Goal: Contribute content: Add original content to the website for others to see

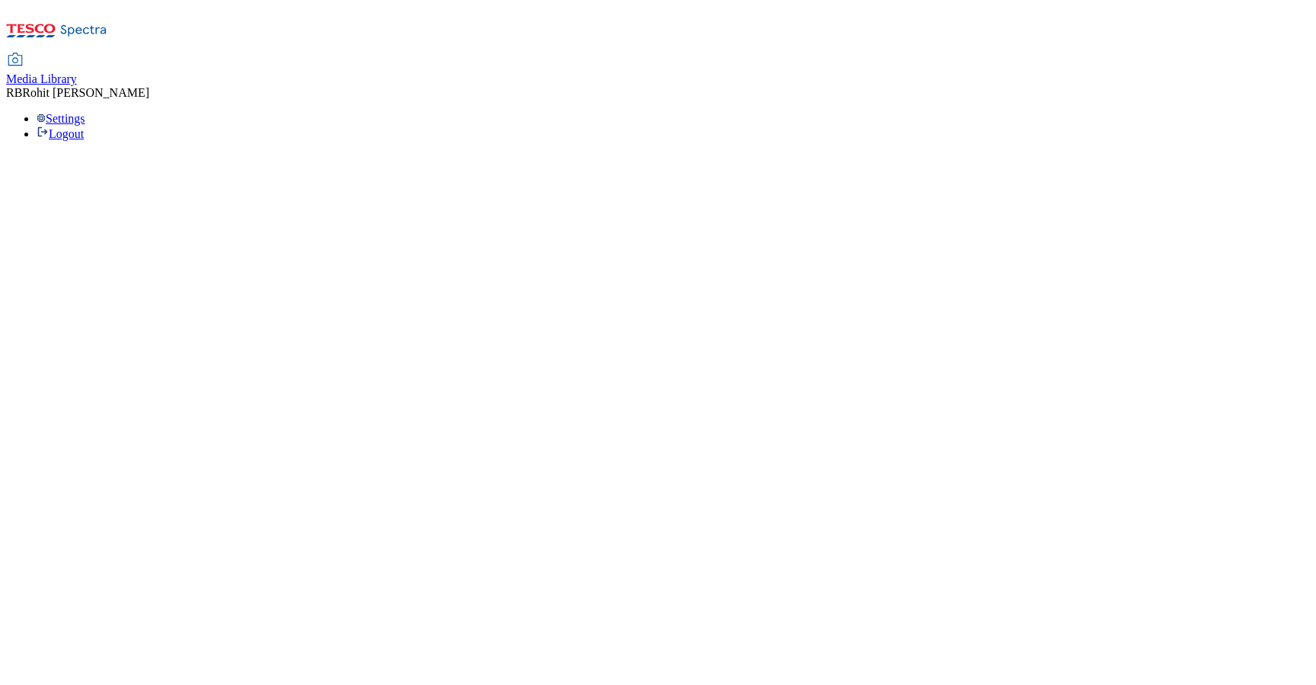
select select "flare-ghs-roi"
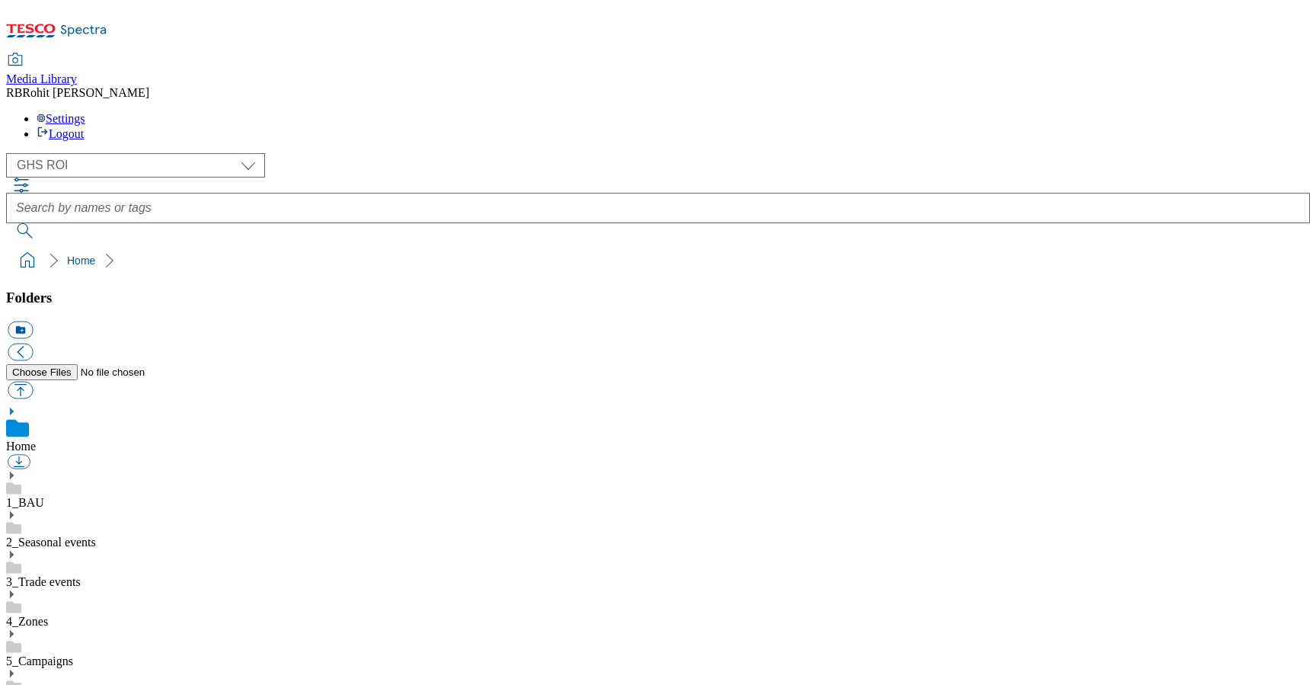
scroll to position [2, 0]
click at [17, 470] on icon at bounding box center [11, 475] width 11 height 11
click at [17, 628] on icon at bounding box center [11, 633] width 11 height 11
click at [117, 628] on div "2025" at bounding box center [658, 648] width 1304 height 40
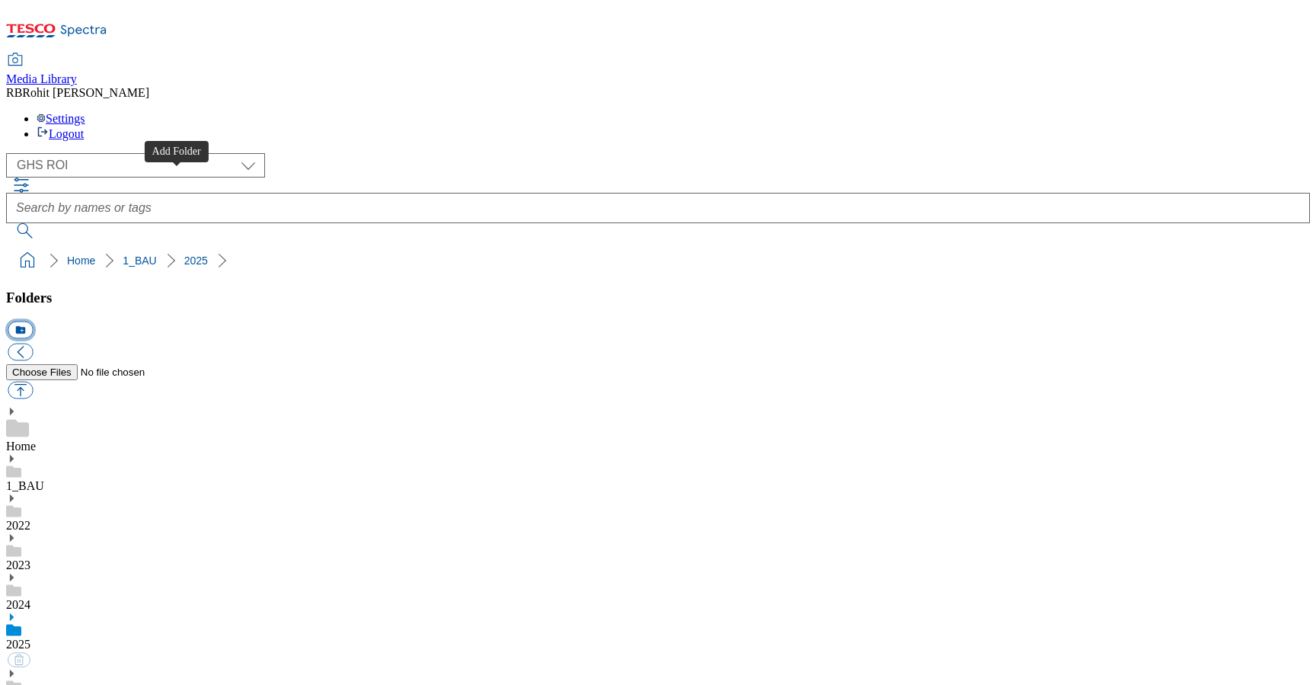
click at [33, 321] on button "icon_new_folder" at bounding box center [20, 330] width 25 height 18
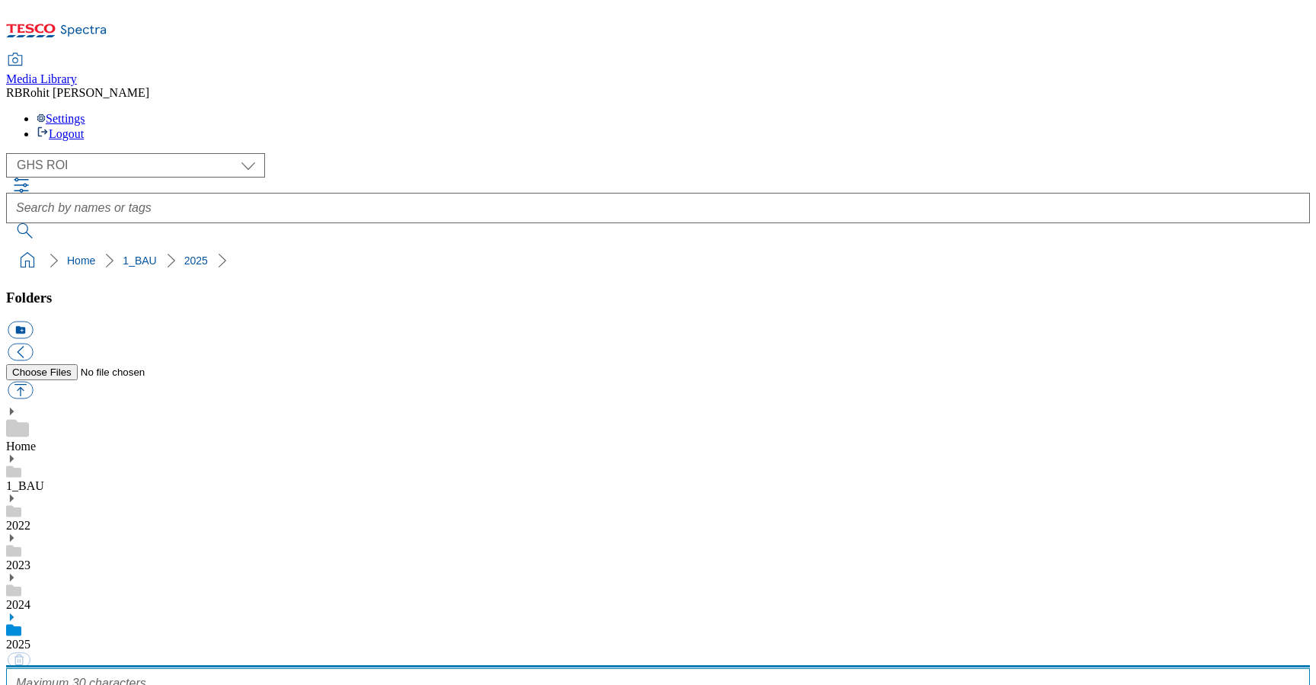
click at [139, 668] on input "text" at bounding box center [658, 683] width 1304 height 30
type input "2527"
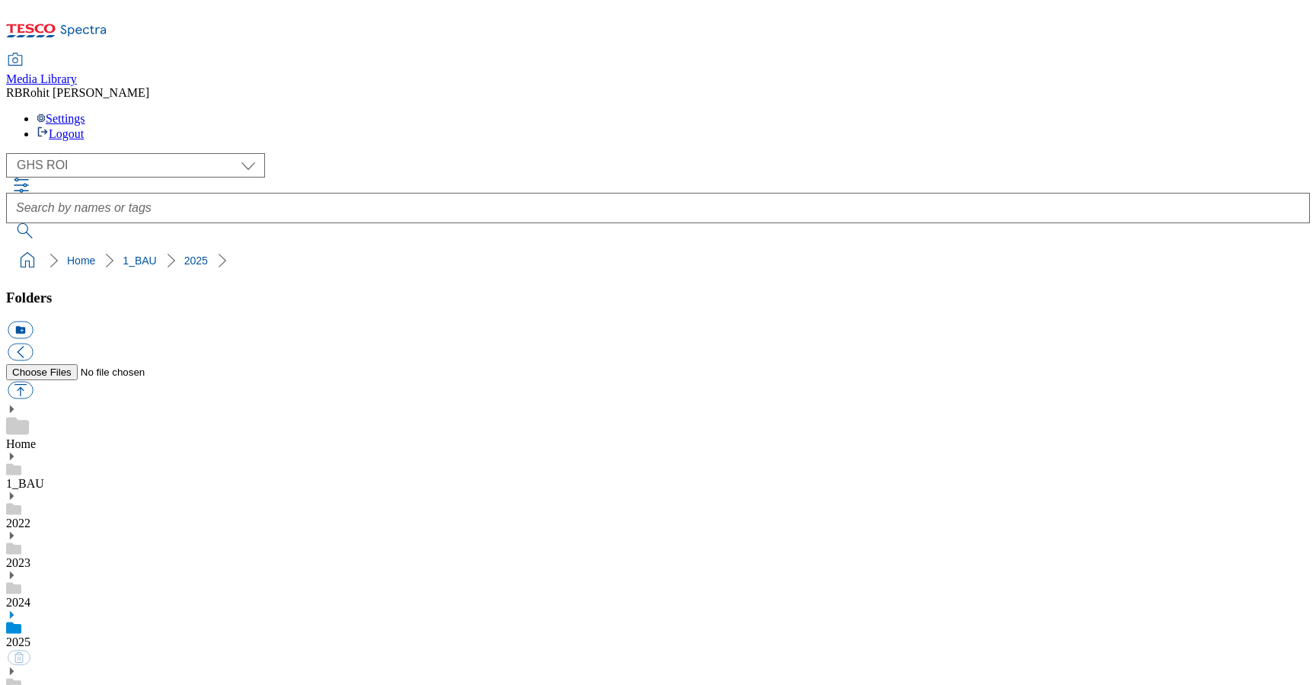
scroll to position [830, 0]
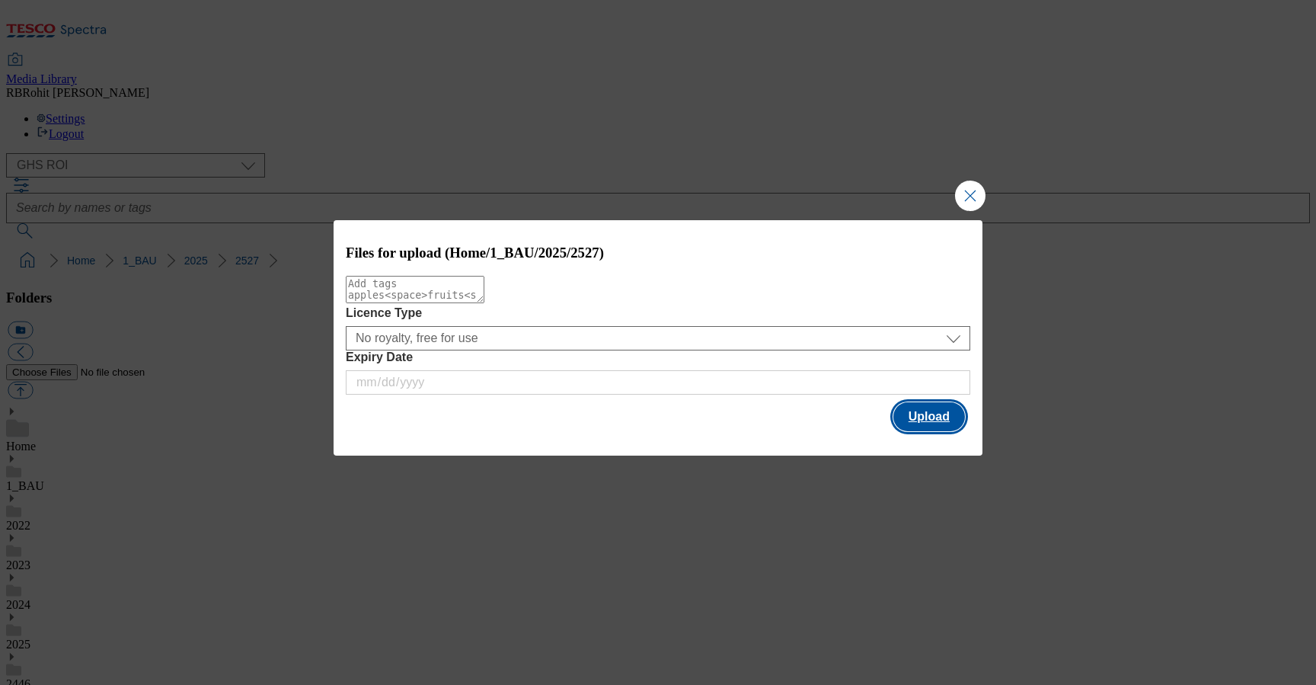
click at [931, 421] on button "Upload" at bounding box center [929, 416] width 72 height 29
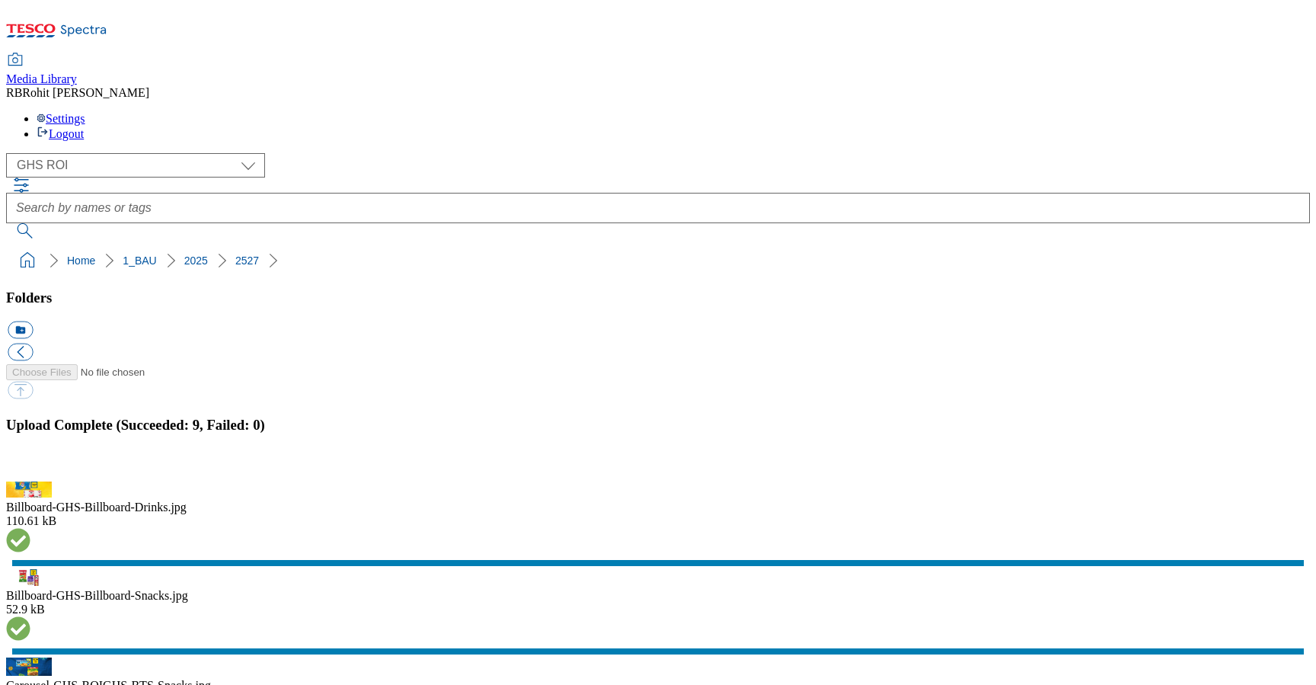
scroll to position [308, 0]
click at [30, 465] on button "button" at bounding box center [19, 472] width 23 height 14
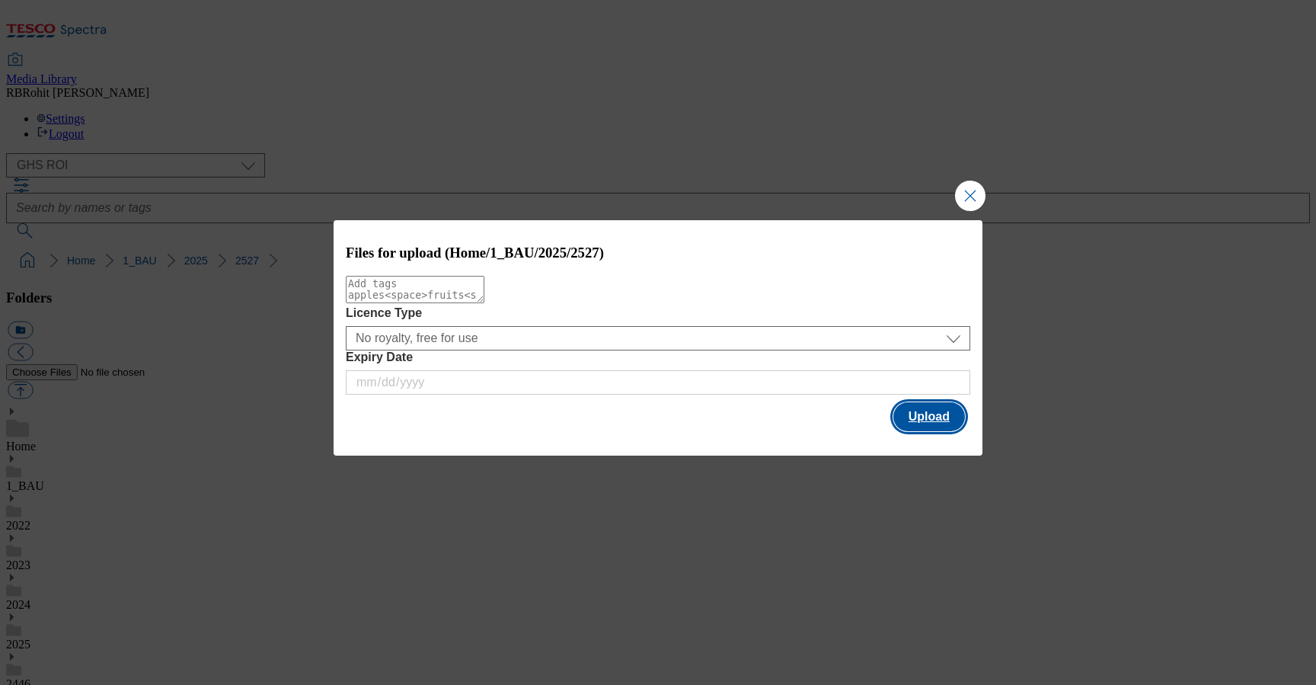
click at [947, 424] on button "Upload" at bounding box center [929, 416] width 72 height 29
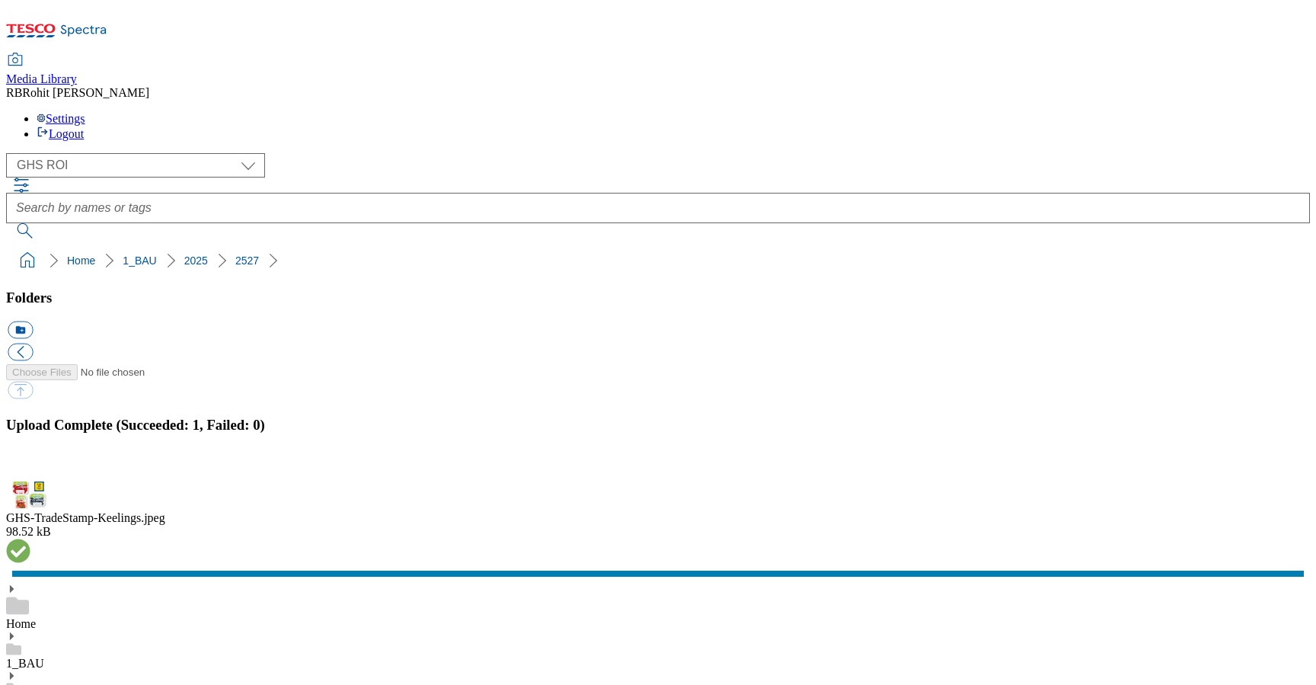
click at [30, 465] on button "button" at bounding box center [19, 472] width 23 height 14
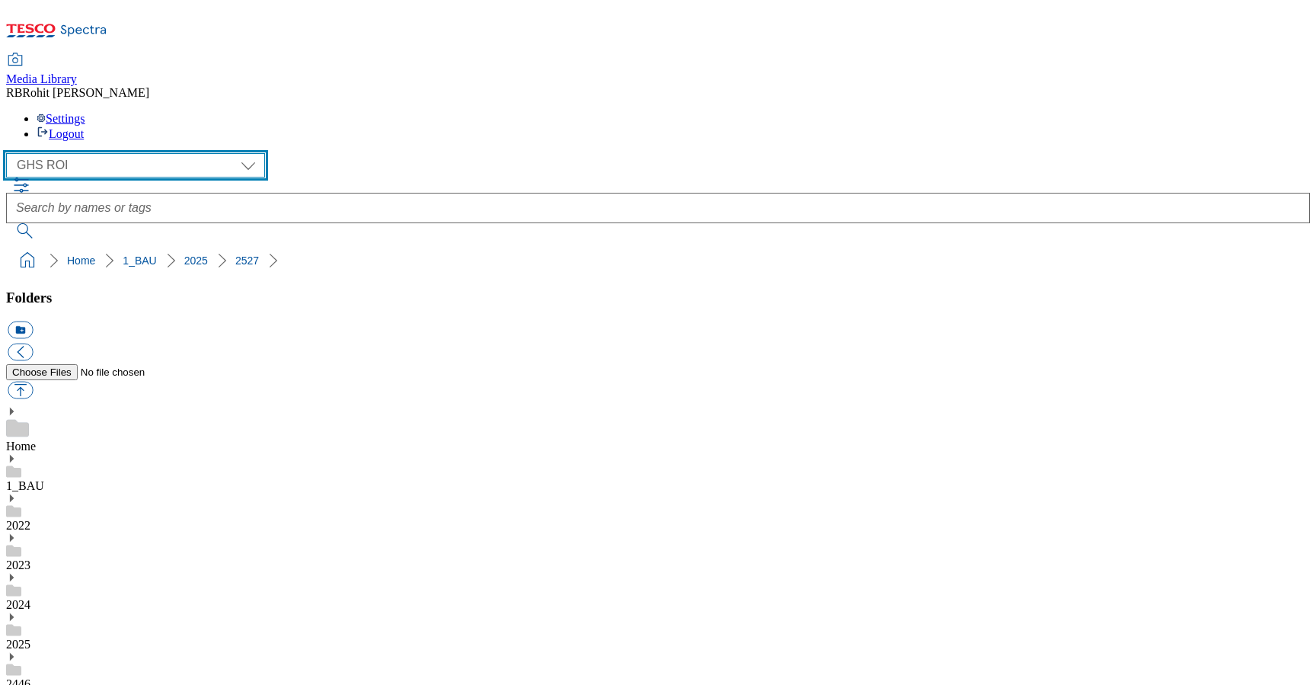
click at [103, 153] on select "Clubcard Marketing Clubcard ROI Dotcom UK GHS Marketing UK GHS ROI Realfood Tes…" at bounding box center [135, 165] width 259 height 24
select select "flare-clubcard-mktg"
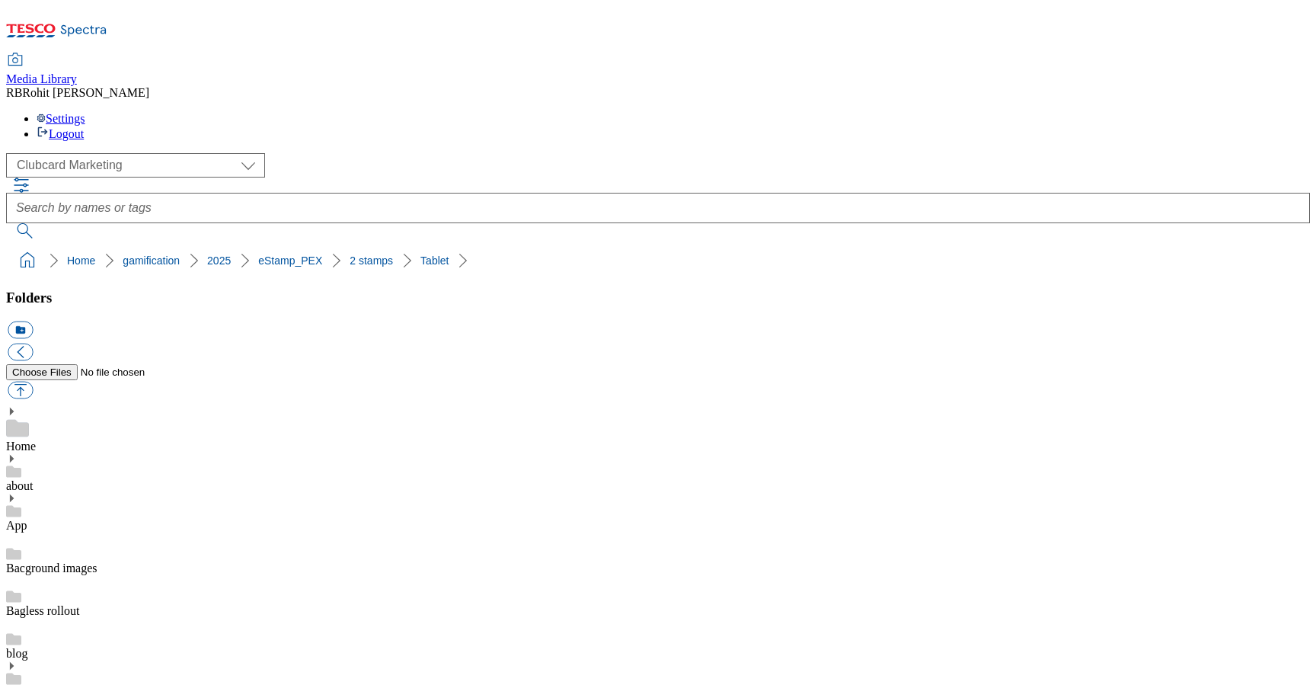
drag, startPoint x: 6, startPoint y: 150, endPoint x: 266, endPoint y: 142, distance: 259.8
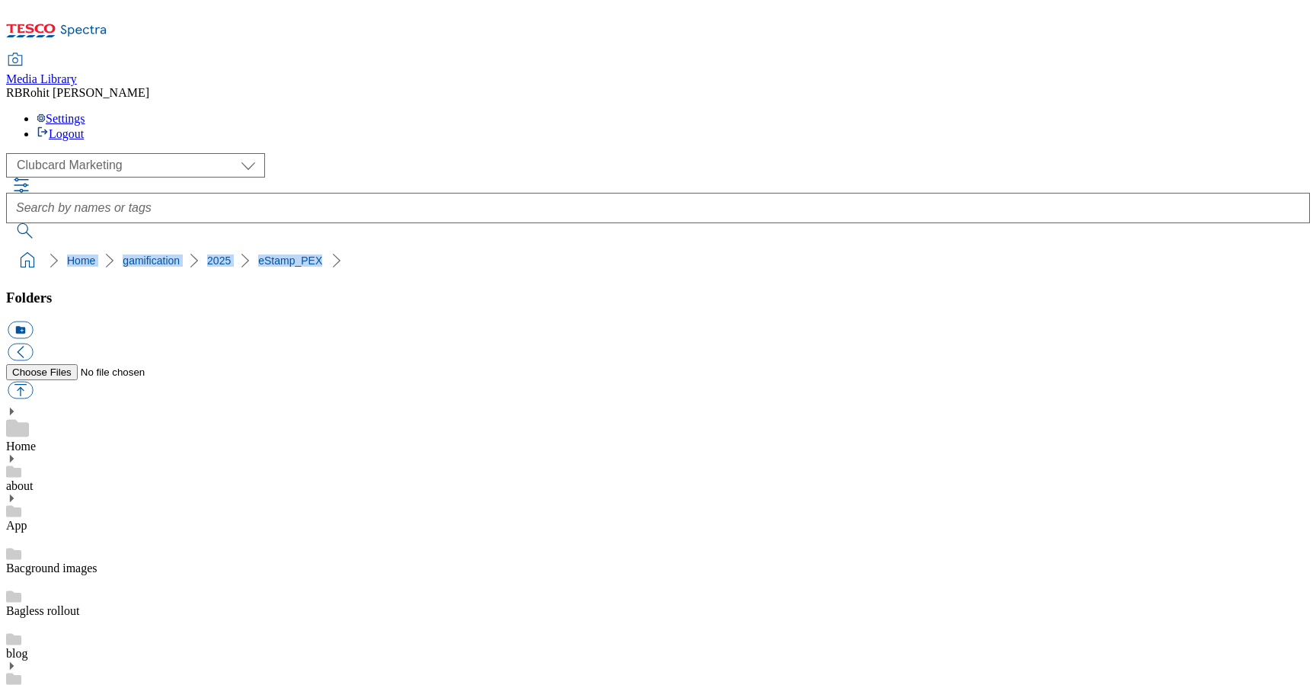
click at [266, 246] on nav "Home gamification 2025 eStamp_PEX" at bounding box center [658, 260] width 1304 height 29
copy ol "Home gamification 2025 eStamp_PEX"
click at [313, 153] on div "( optional ) Clubcard Marketing Clubcard ROI Dotcom UK GHS Marketing UK GHS ROI…" at bounding box center [658, 195] width 1304 height 85
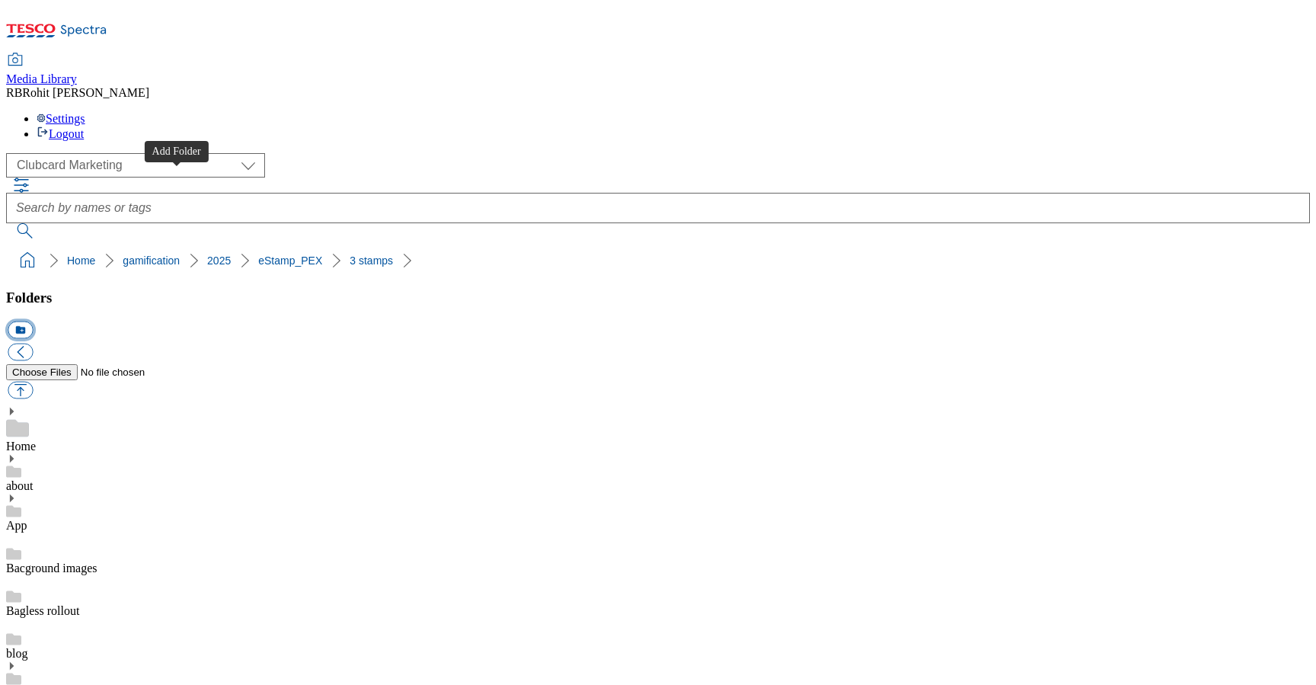
click at [33, 321] on button "icon_new_folder" at bounding box center [20, 330] width 25 height 18
type input "Mobile"
click at [33, 321] on button "icon_new_folder" at bounding box center [20, 330] width 25 height 18
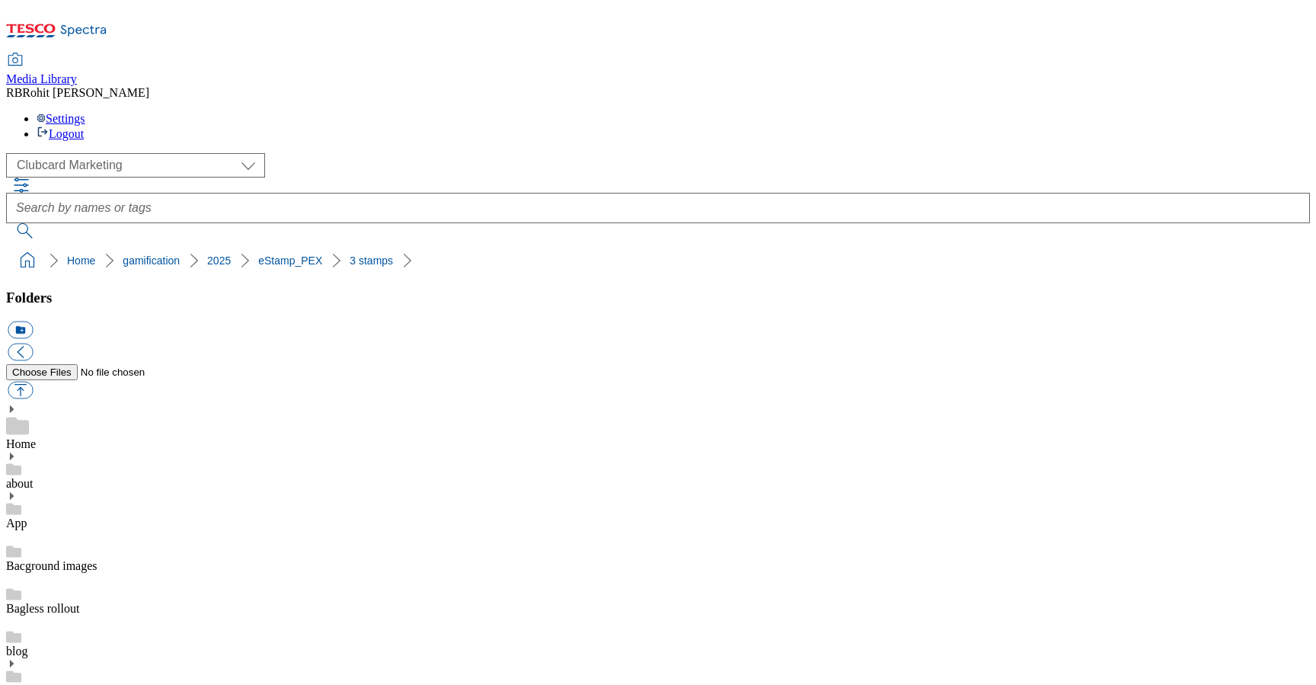
type input "Tab"
drag, startPoint x: 735, startPoint y: 514, endPoint x: 966, endPoint y: 506, distance: 231.6
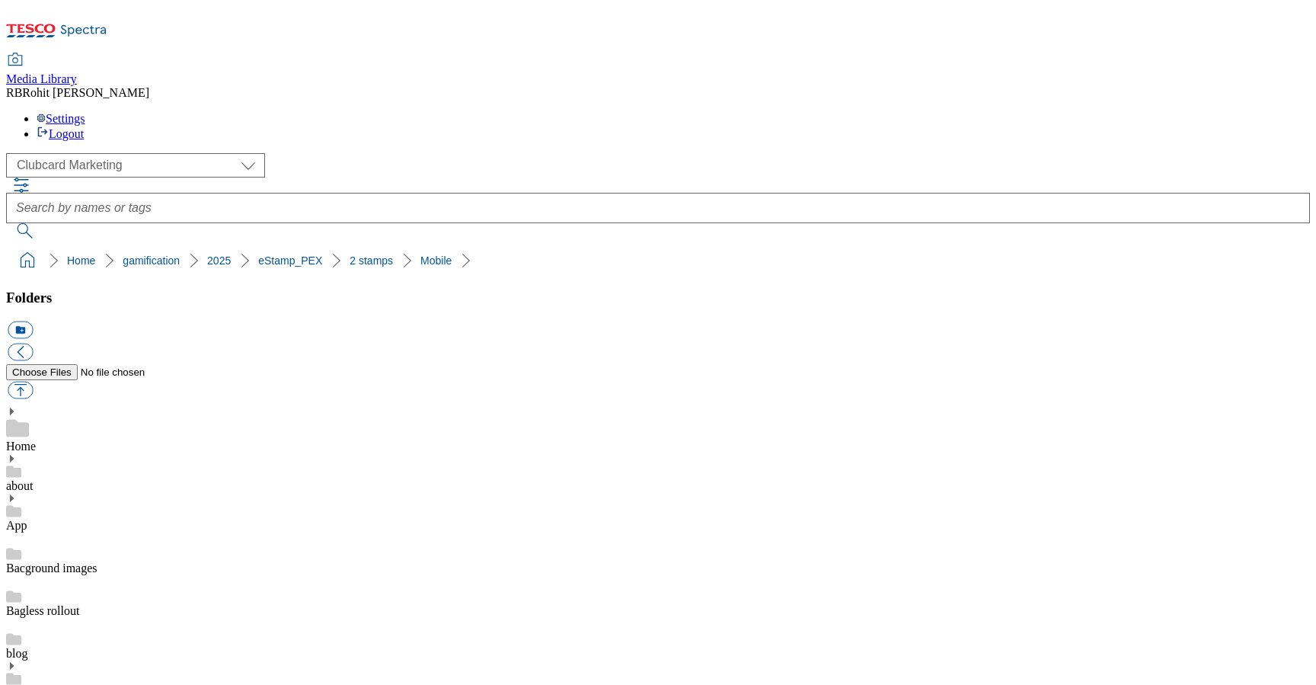
copy div "eStamps-Pex-MobileHero-Pizza"
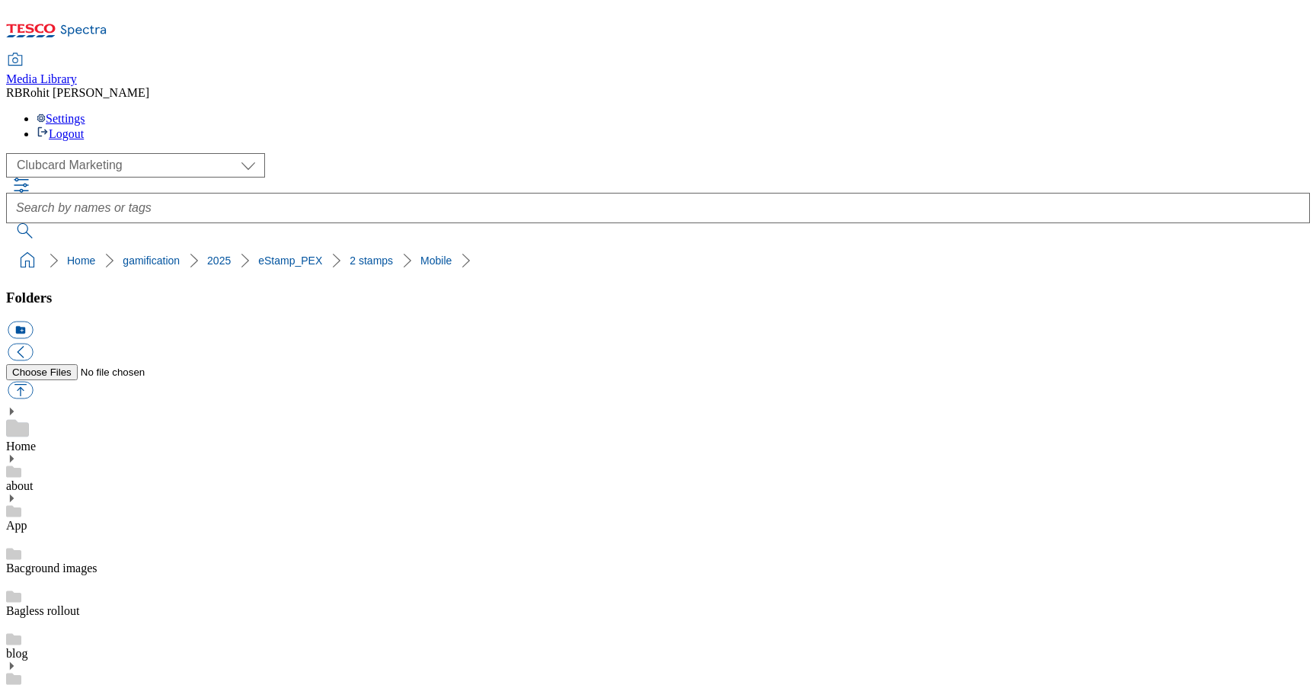
drag, startPoint x: 736, startPoint y: 516, endPoint x: 972, endPoint y: 518, distance: 236.8
copy div "eStamps-Pex-TabletHero-Pizza"
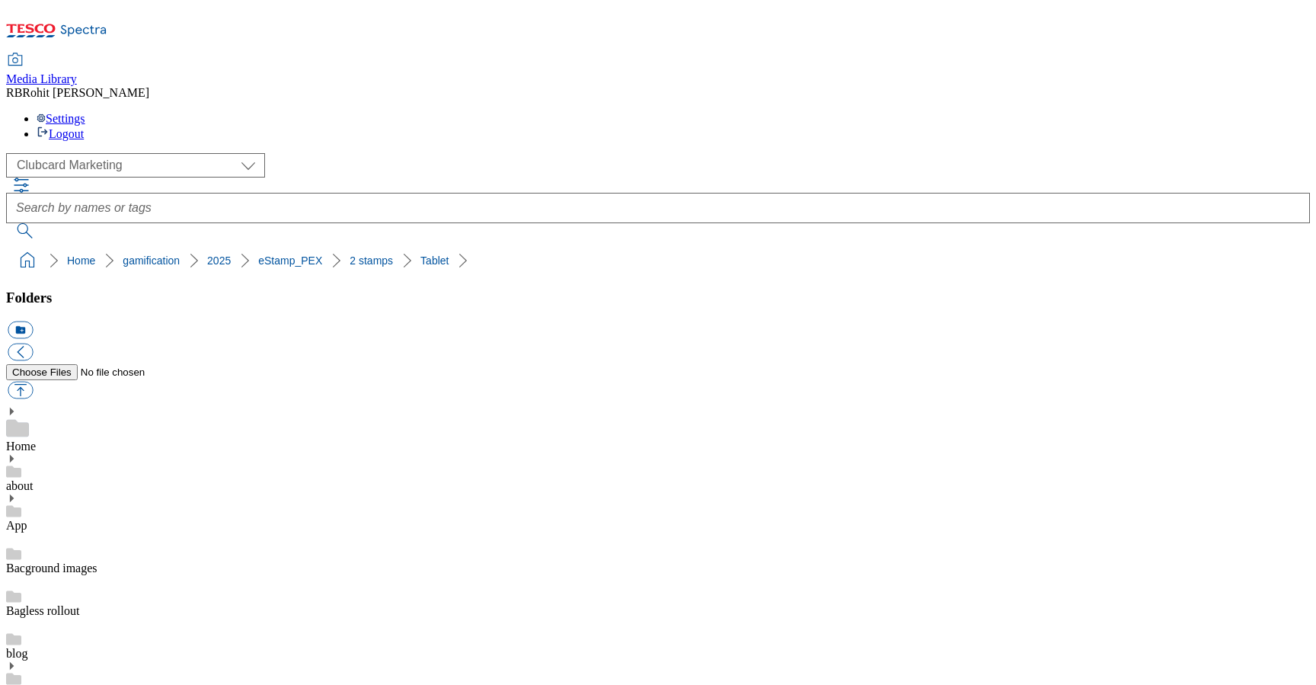
scroll to position [145, 0]
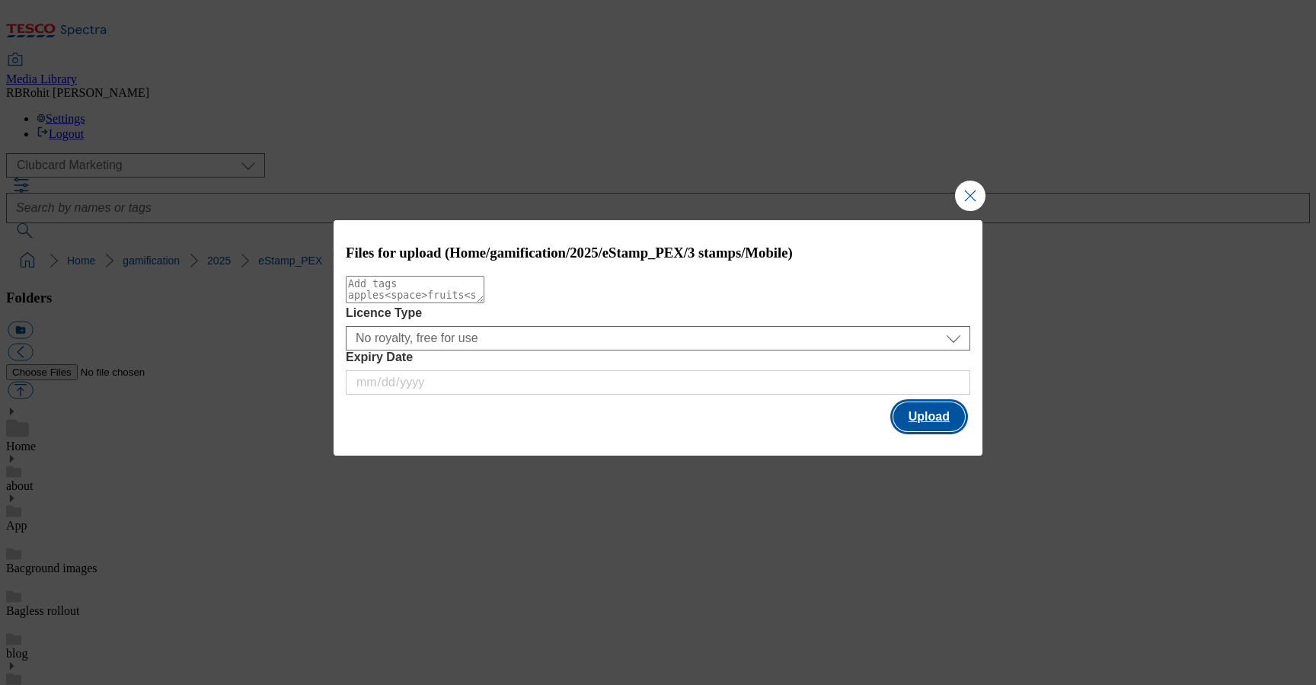
click at [937, 422] on button "Upload" at bounding box center [929, 416] width 72 height 29
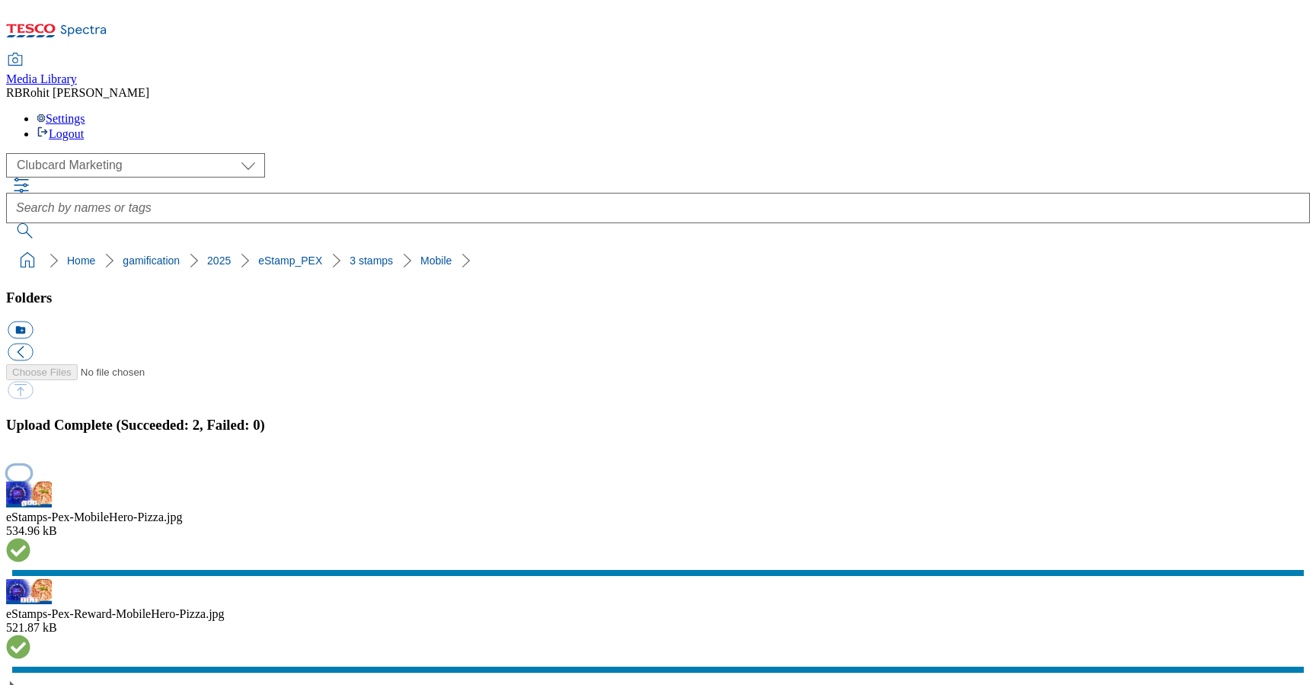
click at [30, 465] on button "button" at bounding box center [19, 472] width 23 height 14
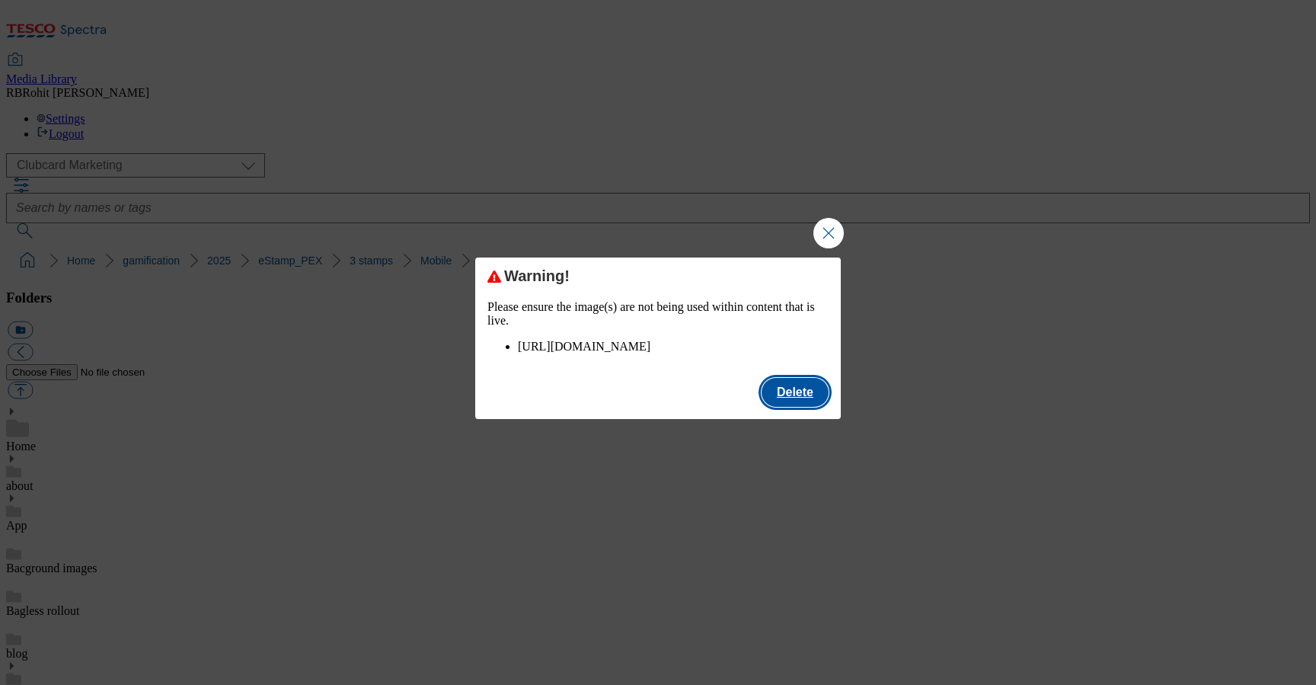
click at [809, 407] on button "Delete" at bounding box center [795, 392] width 67 height 29
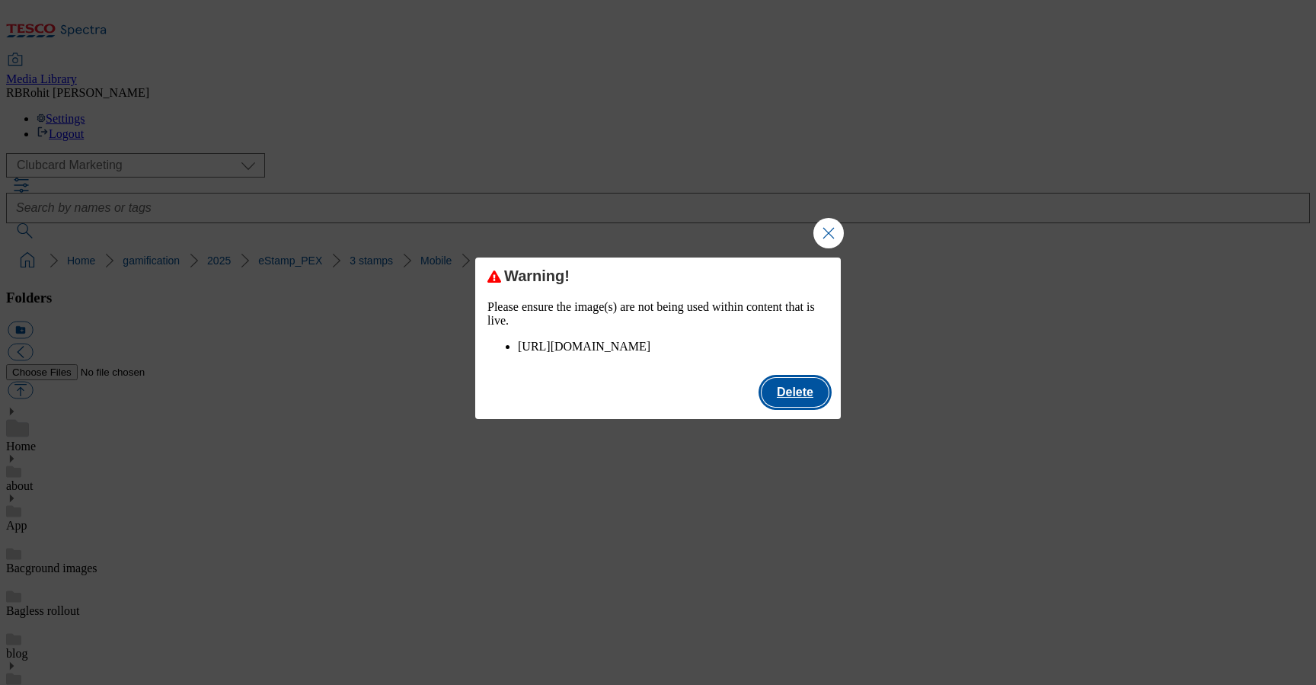
click at [806, 407] on button "Delete" at bounding box center [795, 392] width 67 height 29
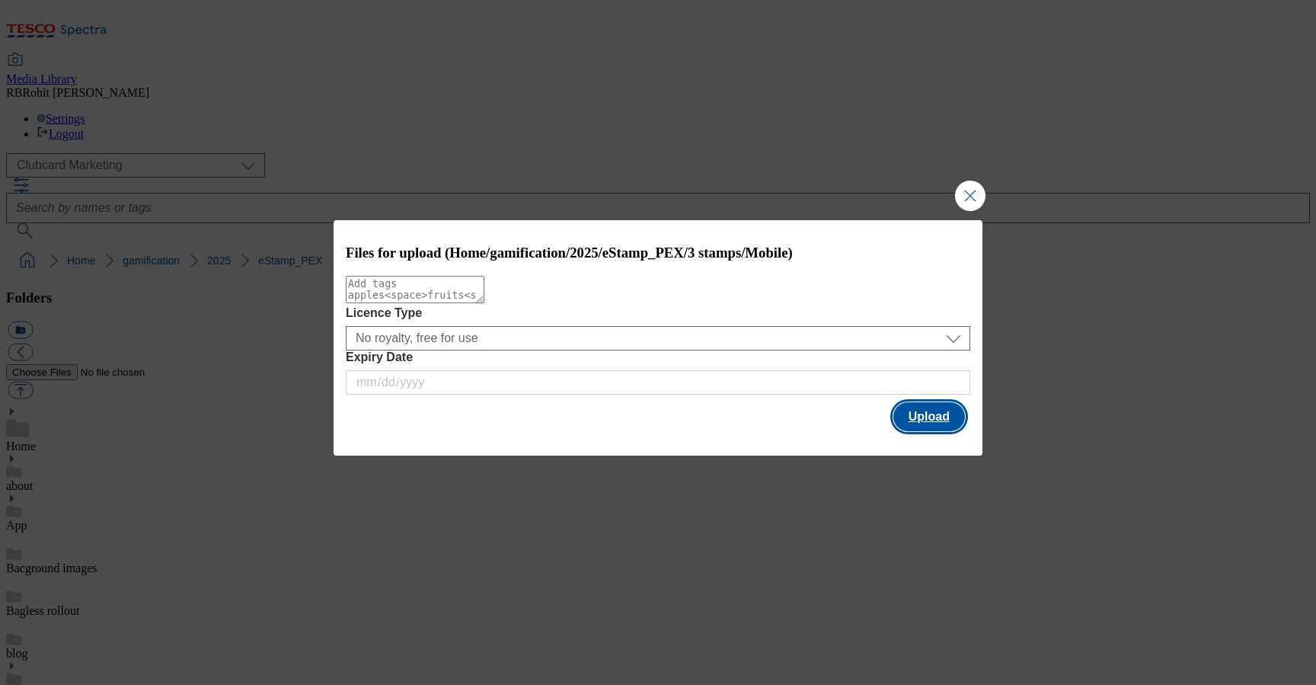
click at [922, 424] on button "Upload" at bounding box center [929, 416] width 72 height 29
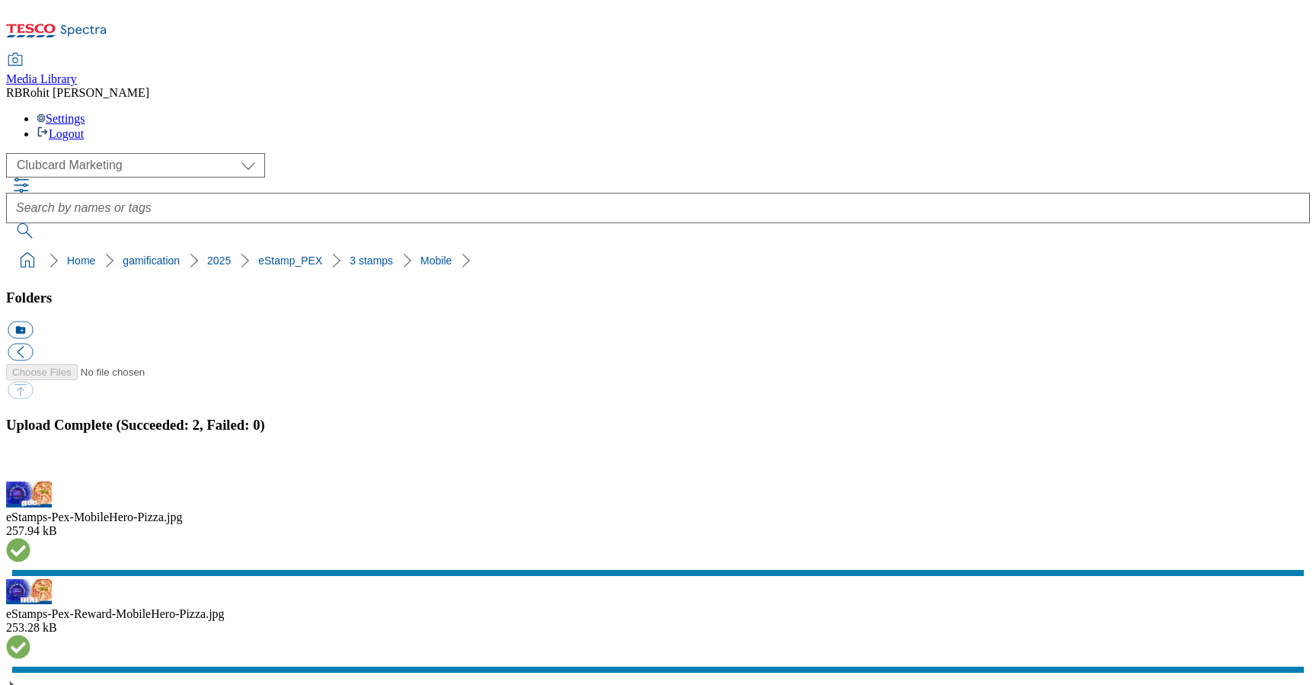
click at [30, 465] on button "button" at bounding box center [19, 472] width 23 height 14
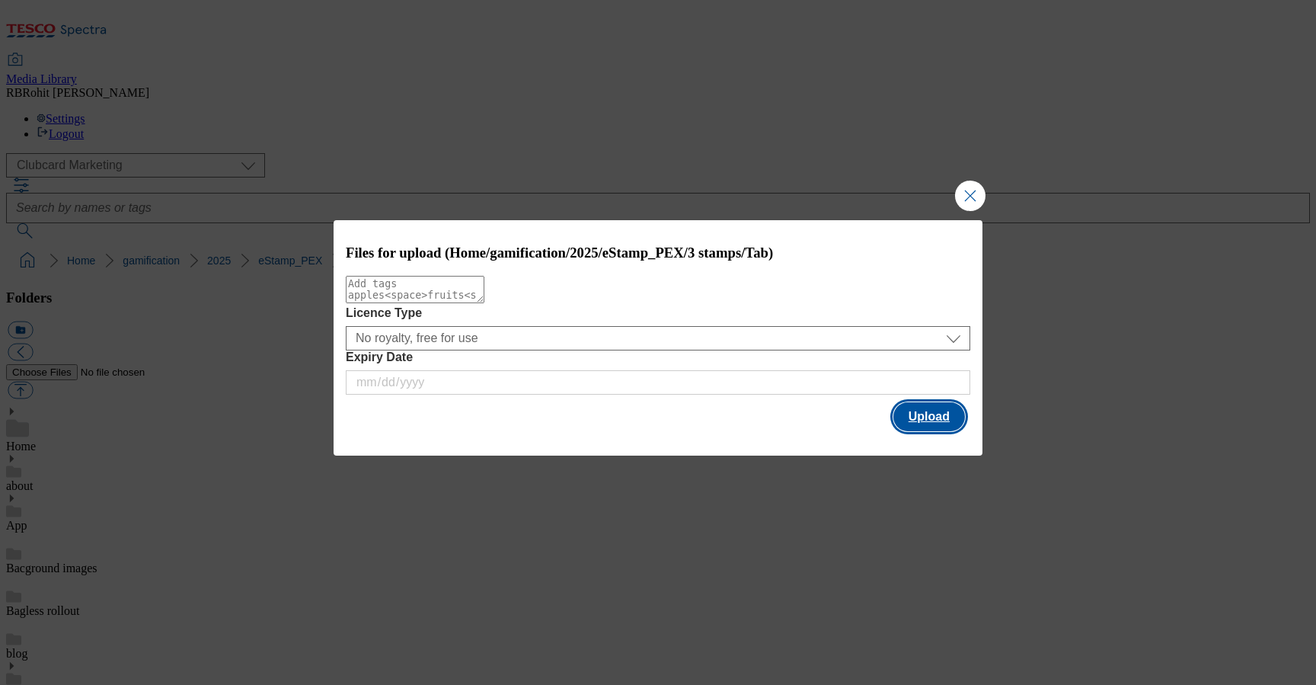
click at [931, 423] on button "Upload" at bounding box center [929, 416] width 72 height 29
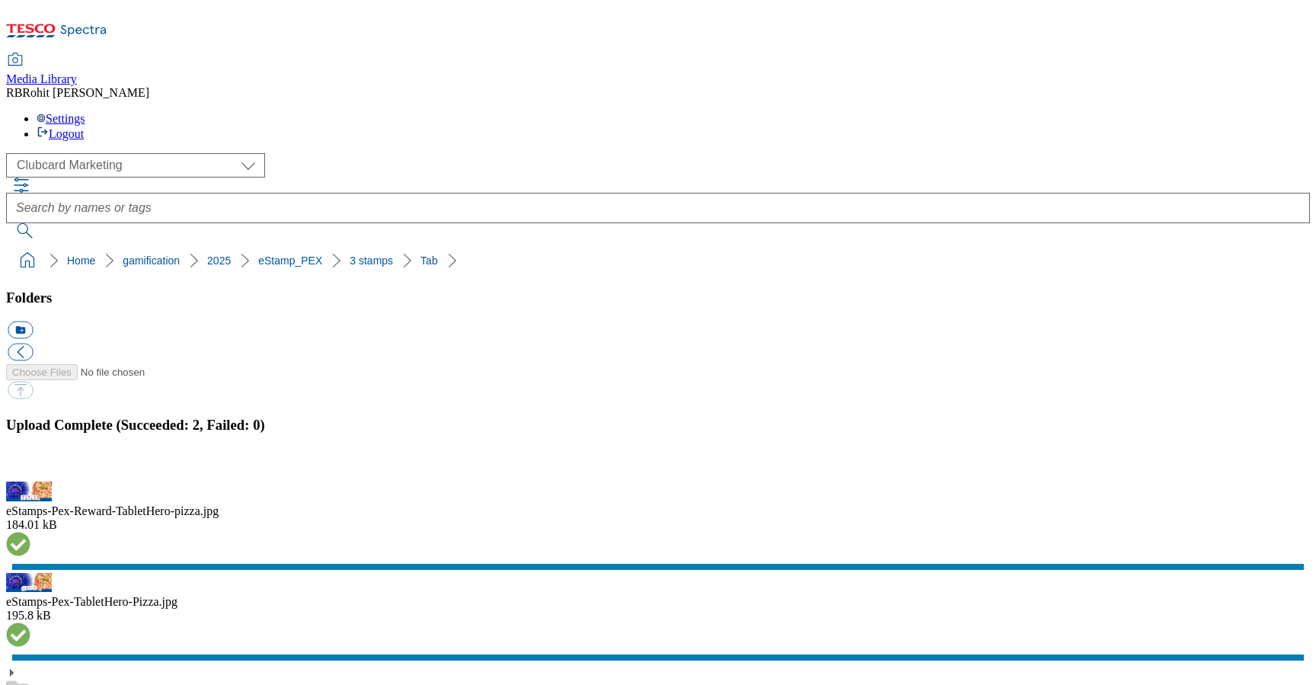
click at [30, 465] on button "button" at bounding box center [19, 472] width 23 height 14
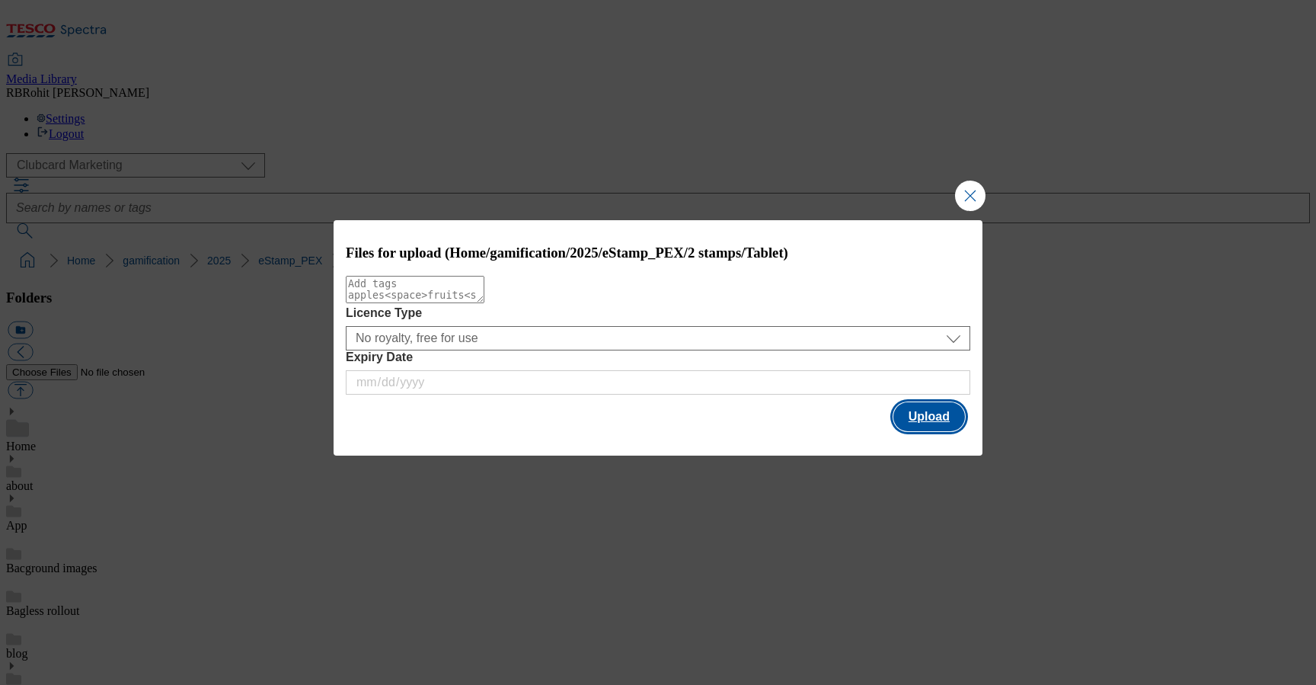
click at [922, 429] on button "Upload" at bounding box center [929, 416] width 72 height 29
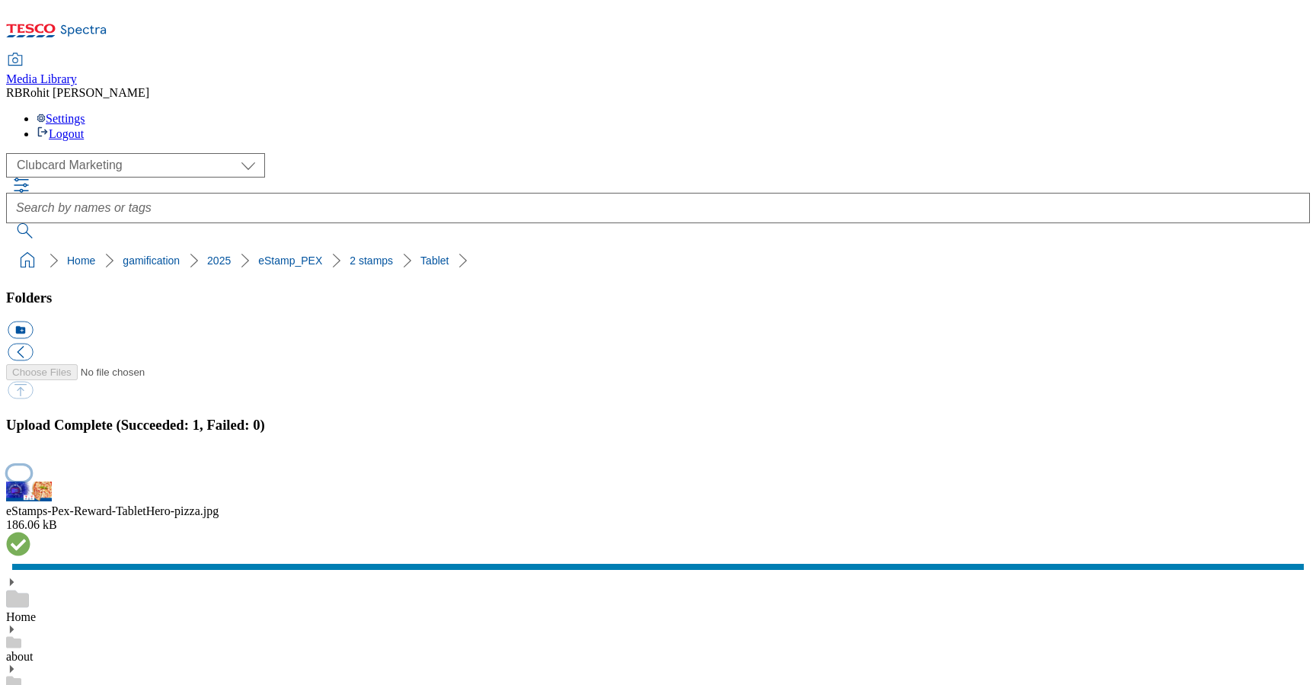
click at [30, 465] on button "button" at bounding box center [19, 472] width 23 height 14
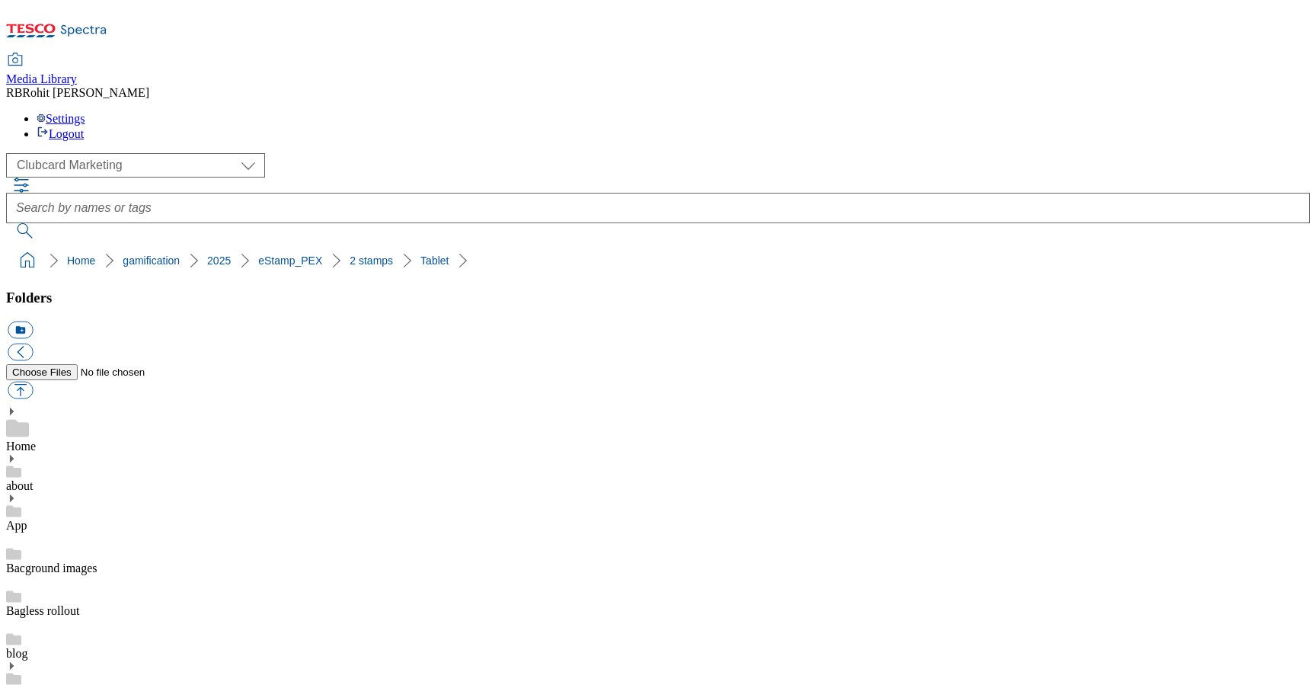
click at [113, 406] on div "Home" at bounding box center [658, 429] width 1304 height 47
